Goal: Task Accomplishment & Management: Manage account settings

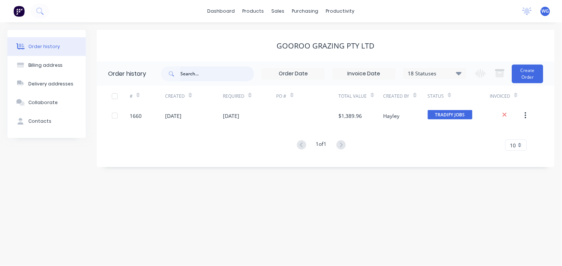
click at [187, 76] on input "text" at bounding box center [217, 73] width 74 height 15
type input "1729"
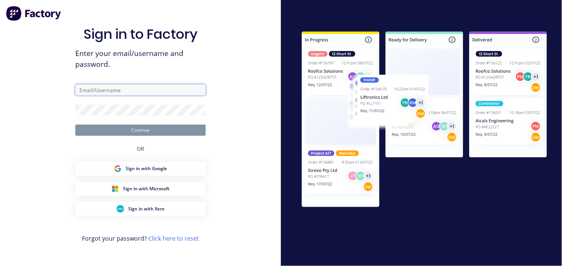
type input "[EMAIL_ADDRESS][DOMAIN_NAME]"
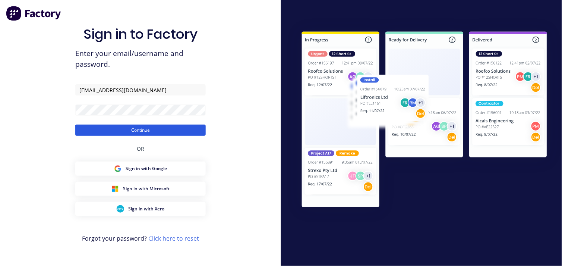
click at [153, 129] on button "Continue" at bounding box center [140, 129] width 130 height 11
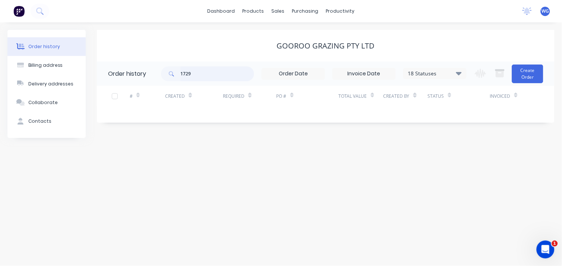
click at [203, 73] on input "1729" at bounding box center [217, 73] width 74 height 15
click at [40, 12] on icon at bounding box center [39, 10] width 7 height 7
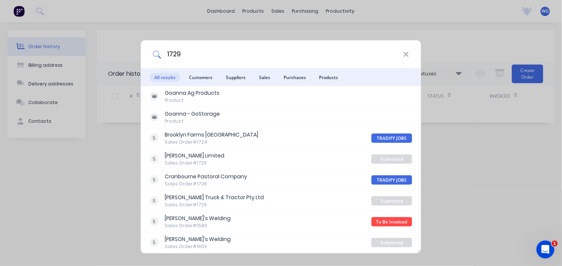
type input "1729"
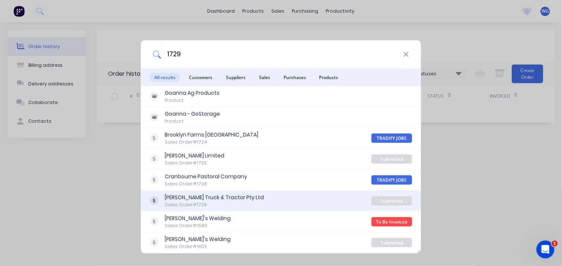
click at [222, 197] on div "[PERSON_NAME] Truck & Tractor Pty Ltd" at bounding box center [214, 197] width 99 height 8
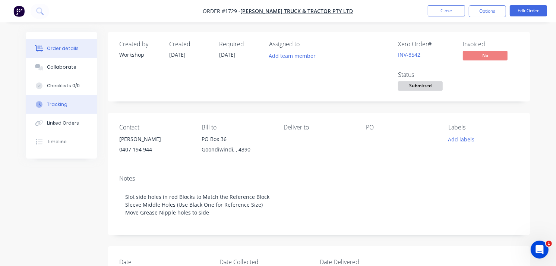
click at [61, 104] on div "Tracking" at bounding box center [57, 104] width 20 height 7
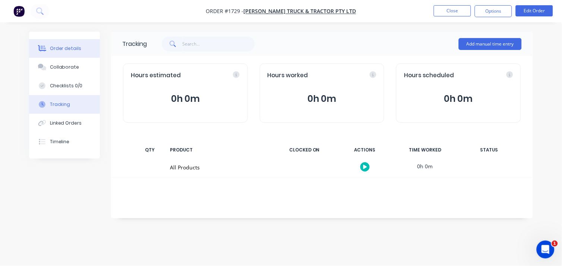
click at [67, 48] on div "Order details" at bounding box center [66, 48] width 32 height 7
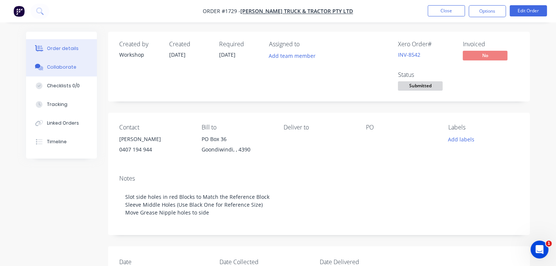
click at [62, 69] on div "Collaborate" at bounding box center [61, 67] width 29 height 7
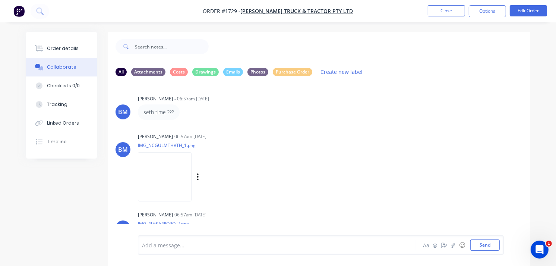
scroll to position [47, 0]
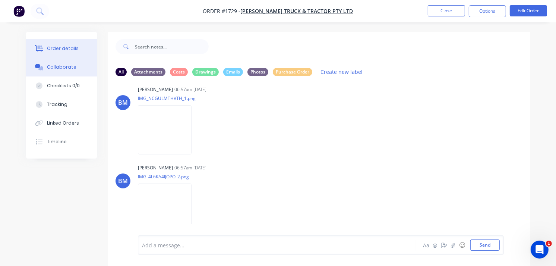
click at [68, 50] on div "Order details" at bounding box center [63, 48] width 32 height 7
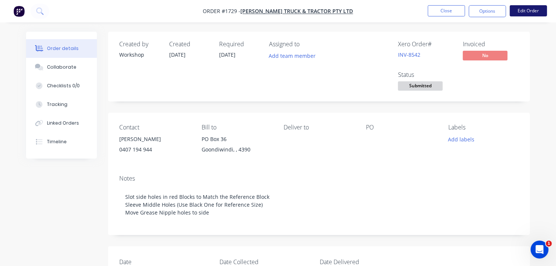
click at [531, 7] on button "Edit Order" at bounding box center [528, 10] width 37 height 11
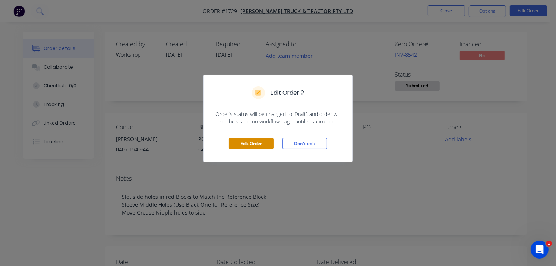
click at [253, 145] on button "Edit Order" at bounding box center [251, 143] width 45 height 11
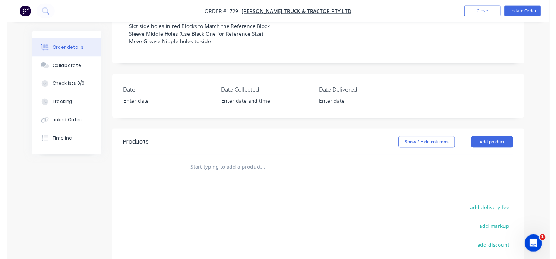
scroll to position [170, 0]
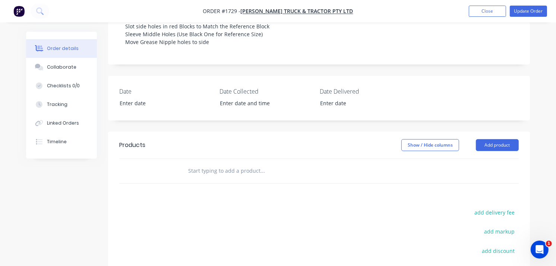
click at [206, 175] on input "text" at bounding box center [262, 170] width 149 height 15
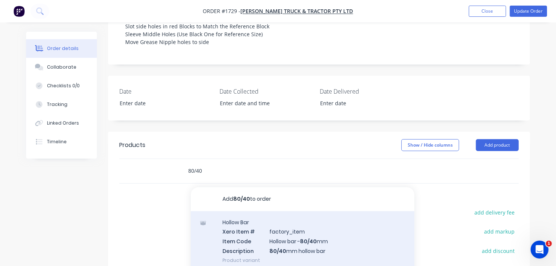
type input "80/40"
click at [284, 228] on div "Hollow Bar Xero Item # factory_item Item Code Hollow bar - 80/40 mm Description…" at bounding box center [303, 241] width 224 height 60
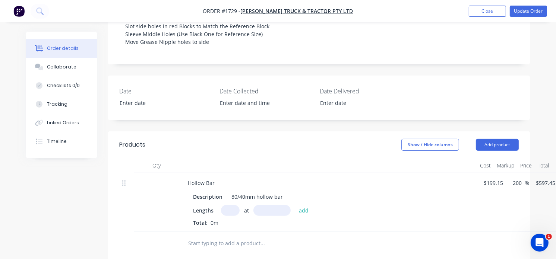
click at [221, 209] on input "text" at bounding box center [230, 210] width 19 height 11
type input "1"
click at [265, 210] on input "text" at bounding box center [271, 210] width 37 height 11
click at [230, 211] on input "1" at bounding box center [230, 210] width 19 height 11
type input "2"
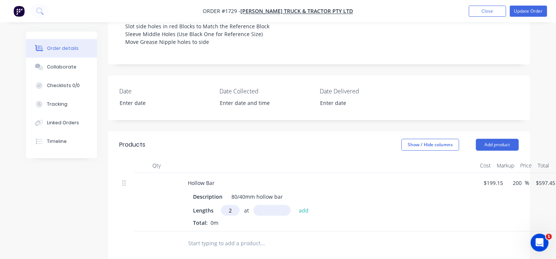
click at [268, 211] on input "text" at bounding box center [271, 210] width 37 height 11
type input "65mm"
click at [304, 212] on button "add" at bounding box center [304, 210] width 18 height 10
type input "$77.67"
click at [304, 212] on button "add" at bounding box center [304, 210] width 18 height 10
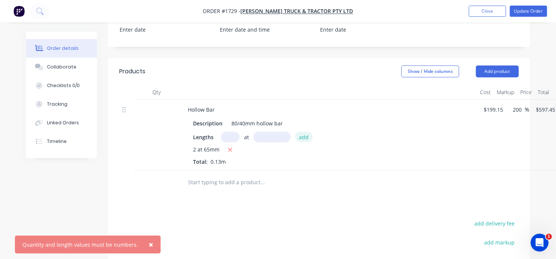
scroll to position [249, 0]
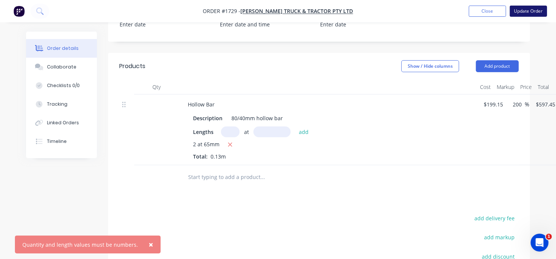
click at [533, 9] on button "Update Order" at bounding box center [528, 11] width 37 height 11
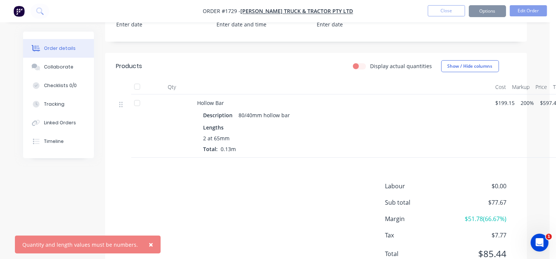
scroll to position [0, 0]
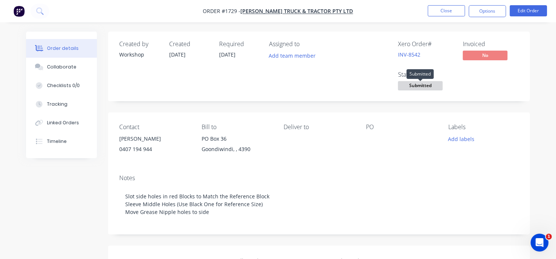
click at [415, 88] on span "Submitted" at bounding box center [420, 85] width 45 height 9
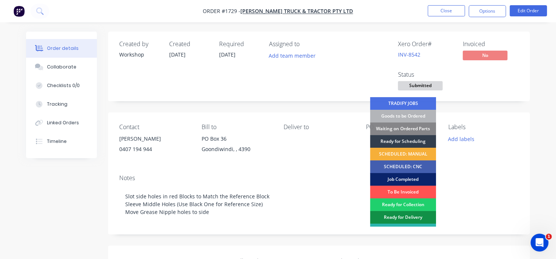
click at [408, 179] on div "Job Completed" at bounding box center [403, 179] width 66 height 13
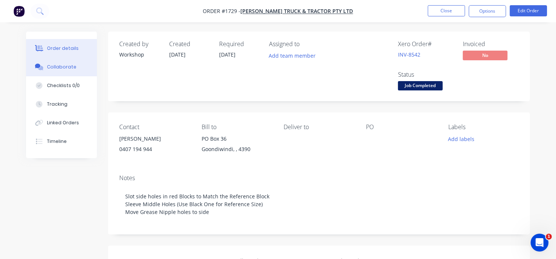
click at [62, 73] on button "Collaborate" at bounding box center [61, 67] width 71 height 19
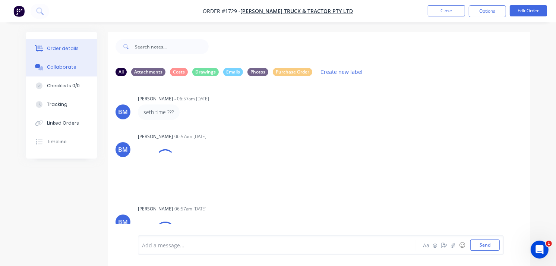
click at [61, 53] on button "Order details" at bounding box center [61, 48] width 71 height 19
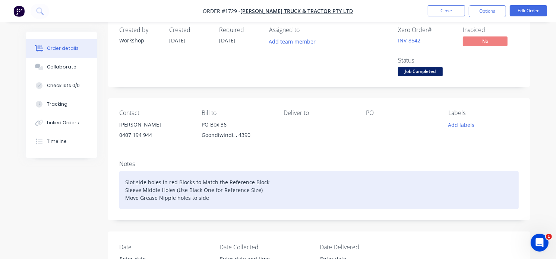
scroll to position [19, 0]
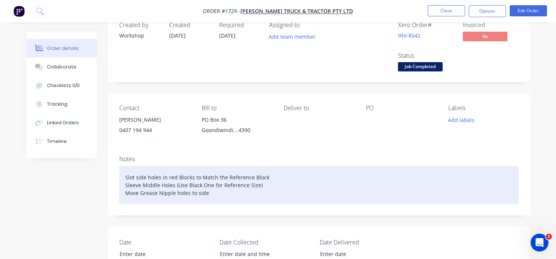
click at [125, 184] on div "Slot side holes in red Blocks to Match the Reference Block Sleeve Middle Holes …" at bounding box center [318, 185] width 399 height 38
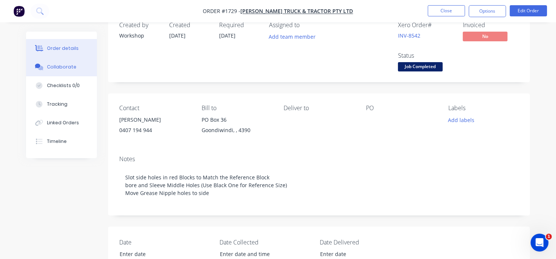
click at [64, 69] on div "Collaborate" at bounding box center [61, 67] width 29 height 7
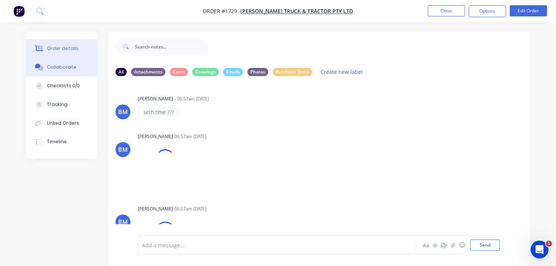
click at [69, 50] on div "Order details" at bounding box center [63, 48] width 32 height 7
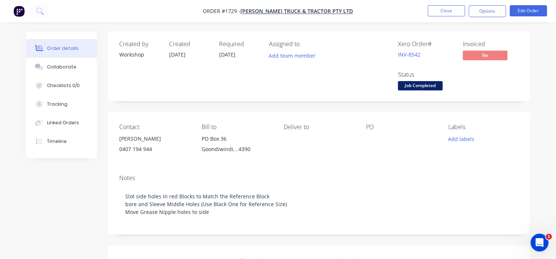
click at [21, 9] on img "button" at bounding box center [18, 11] width 11 height 11
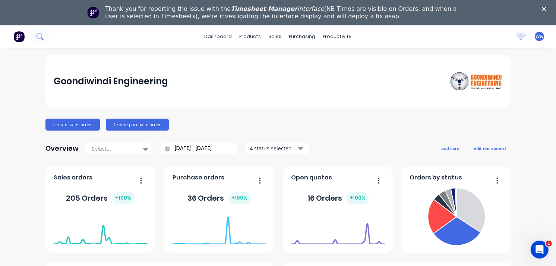
click at [43, 35] on button at bounding box center [40, 36] width 19 height 15
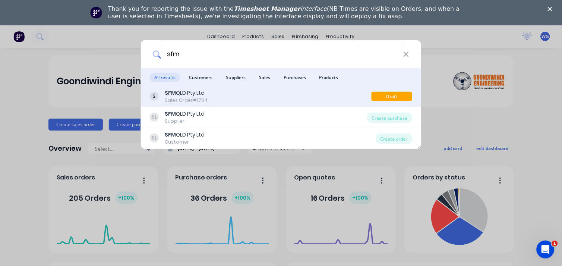
type input "sfm"
click at [201, 95] on div "SFM QLD Pty Ltd" at bounding box center [186, 93] width 43 height 8
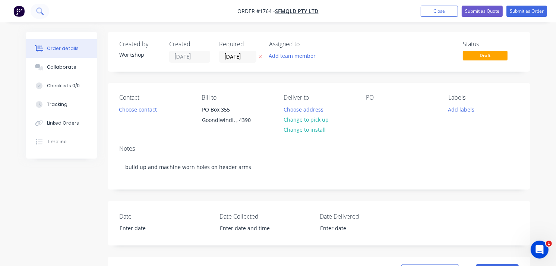
click at [39, 10] on icon at bounding box center [39, 10] width 7 height 7
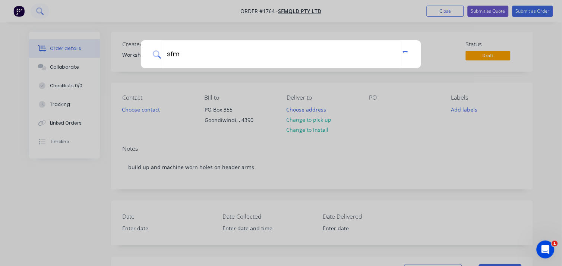
type input "sfm"
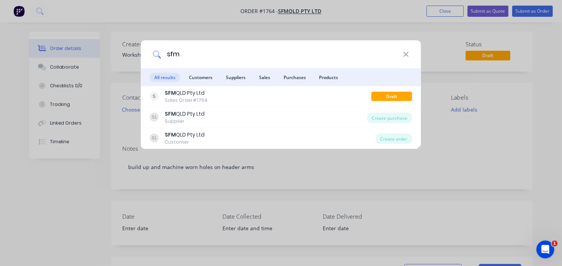
click at [180, 30] on div "sfm All results Customers Suppliers Sales Purchases Products SFM QLD Pty Ltd Sa…" at bounding box center [281, 133] width 562 height 266
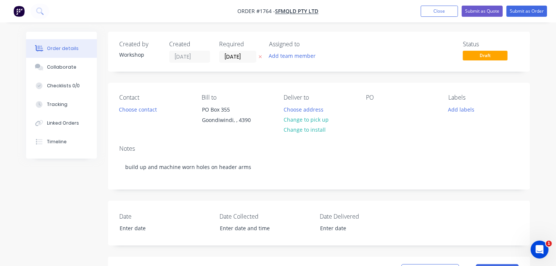
click at [19, 14] on img "button" at bounding box center [18, 11] width 11 height 11
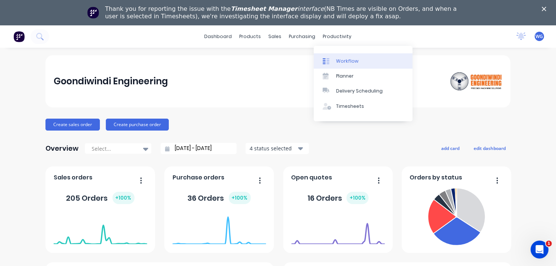
click at [344, 59] on div "Workflow" at bounding box center [347, 61] width 22 height 7
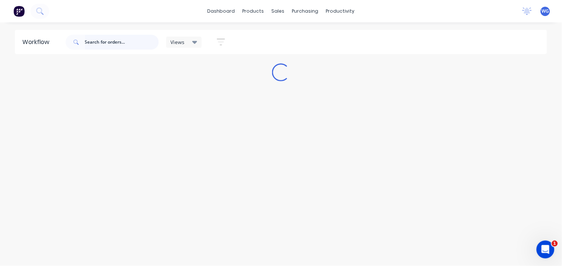
click at [124, 45] on input "text" at bounding box center [122, 42] width 74 height 15
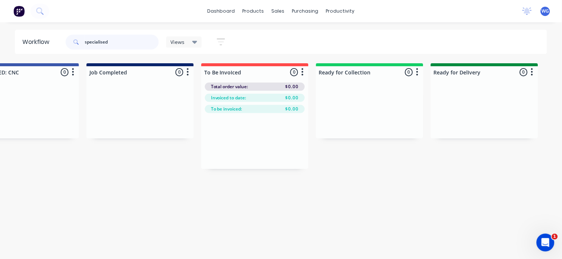
scroll to position [0, 896]
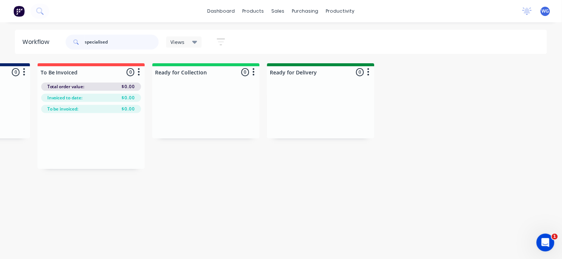
type input "specialised"
click at [14, 11] on img at bounding box center [18, 11] width 11 height 11
